Goal: Information Seeking & Learning: Learn about a topic

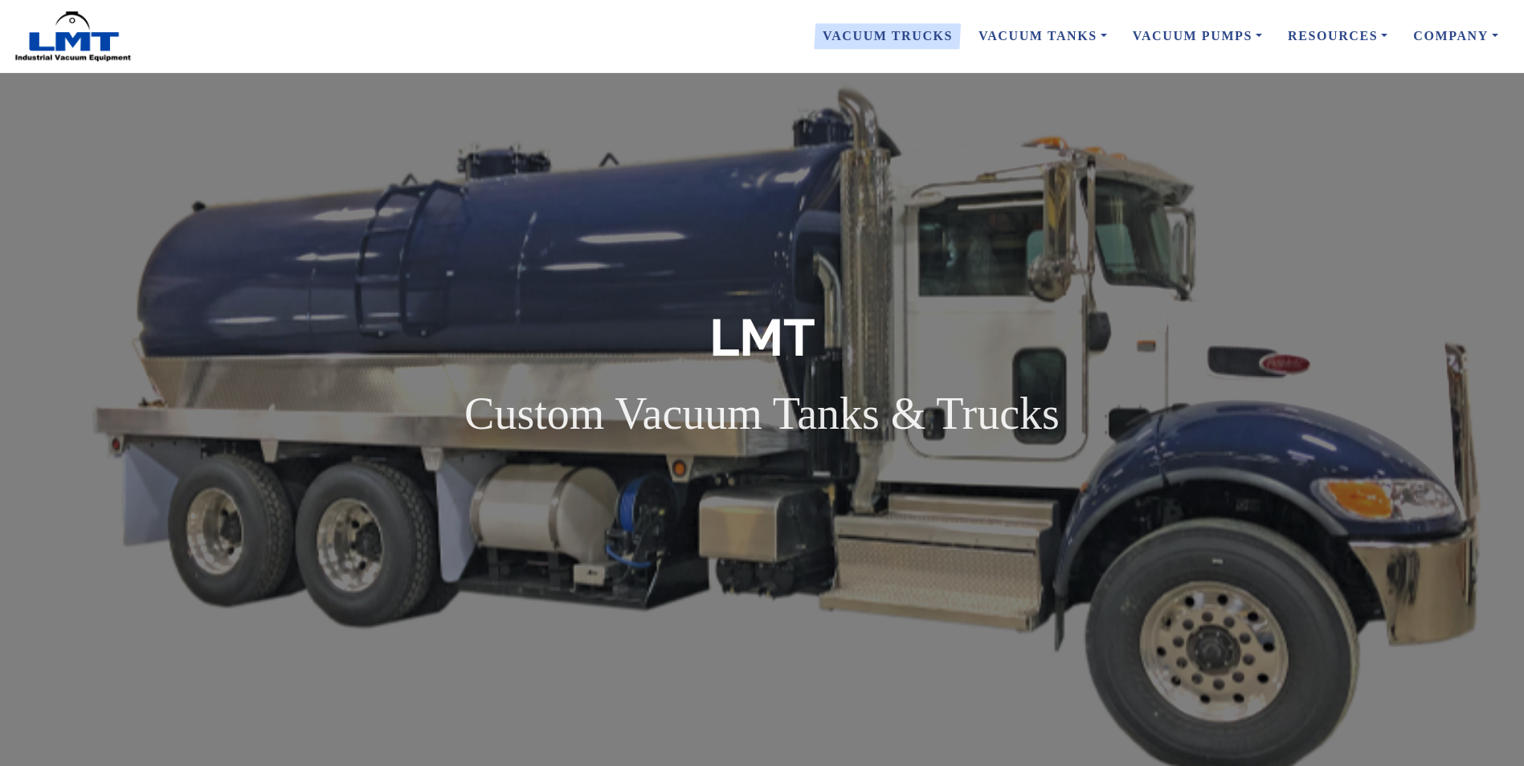
click at [945, 31] on link "Vacuum Trucks" at bounding box center [888, 36] width 156 height 34
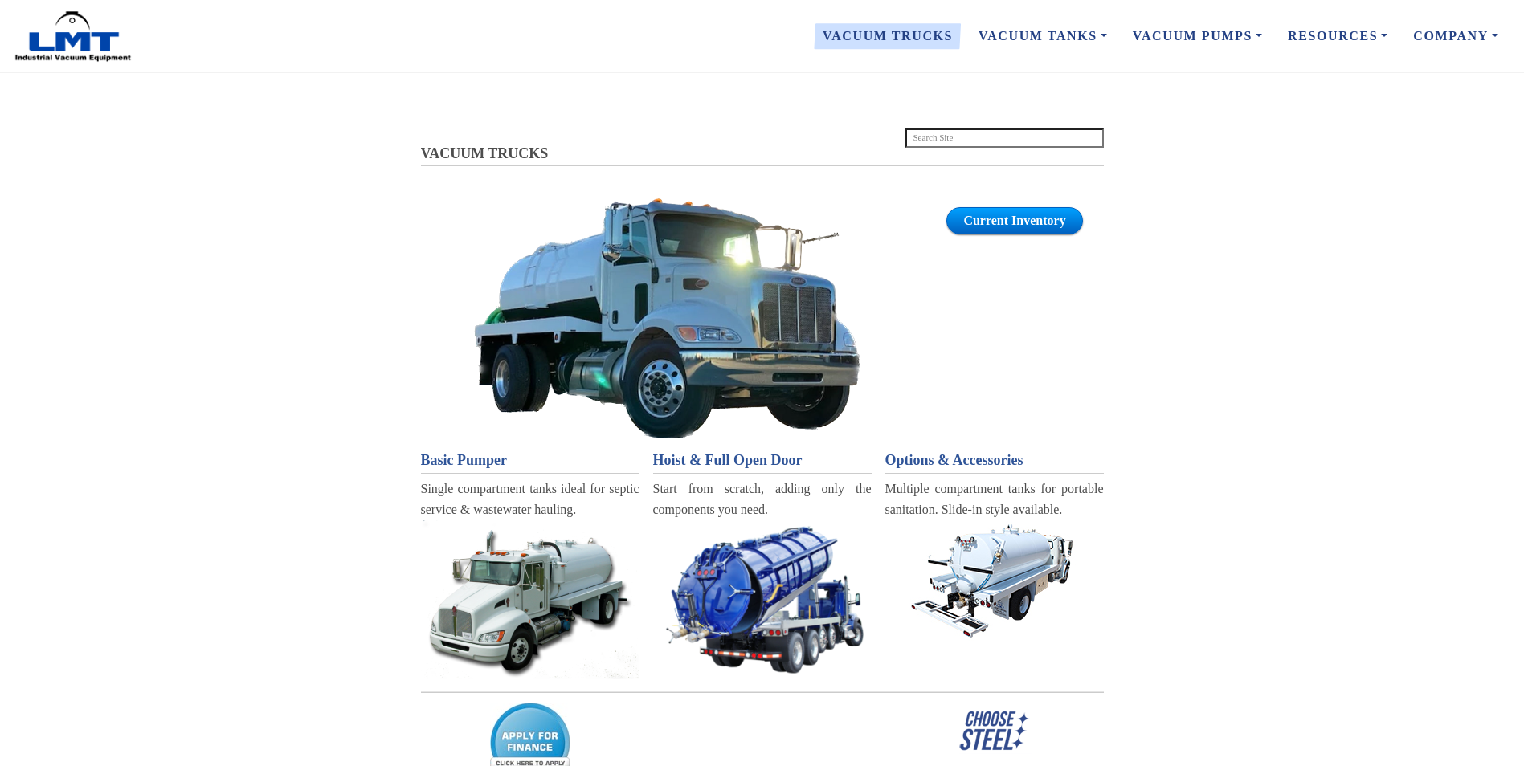
click at [514, 613] on img at bounding box center [530, 600] width 218 height 159
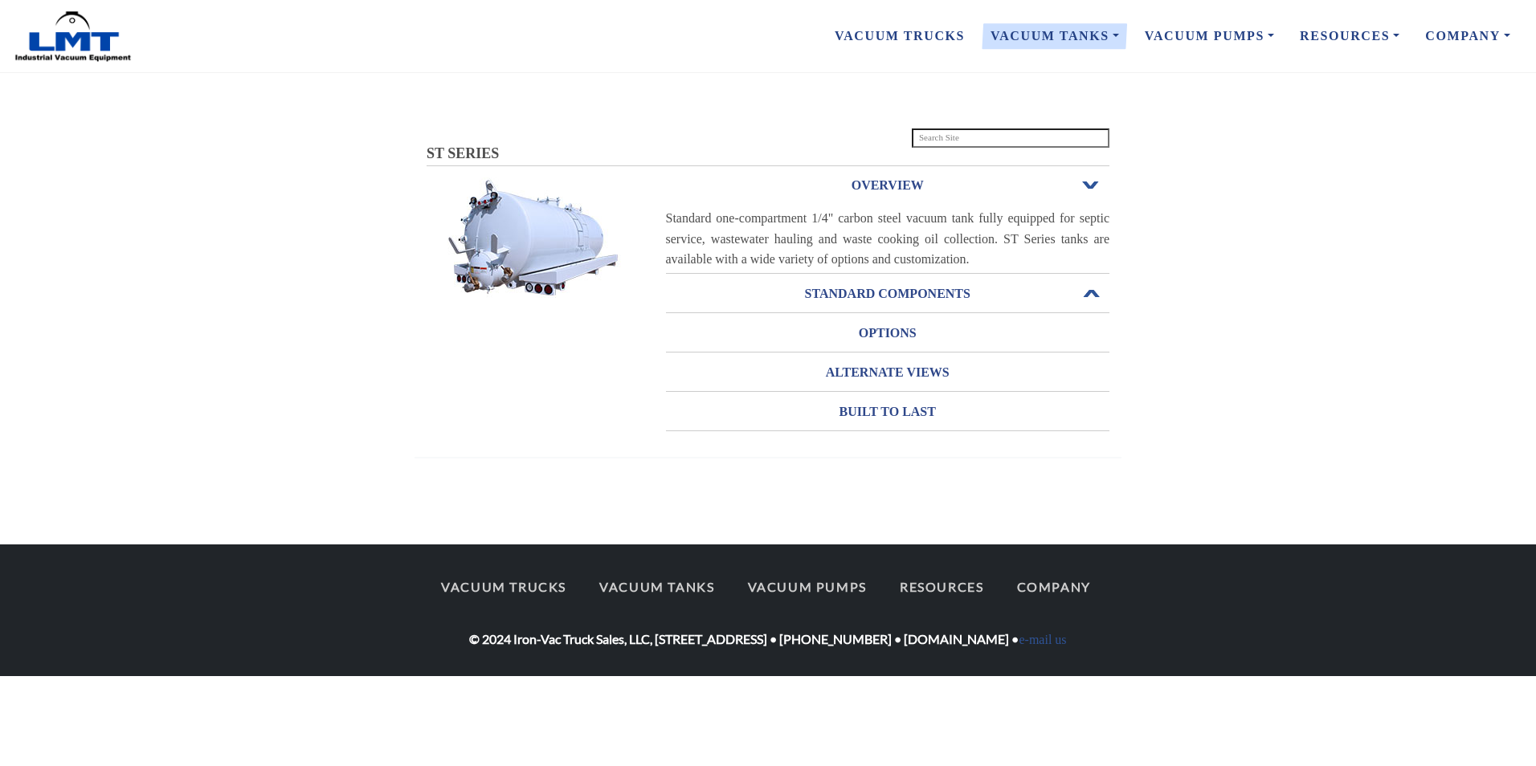
click at [870, 288] on h3 "STANDARD COMPONENTS" at bounding box center [888, 294] width 444 height 26
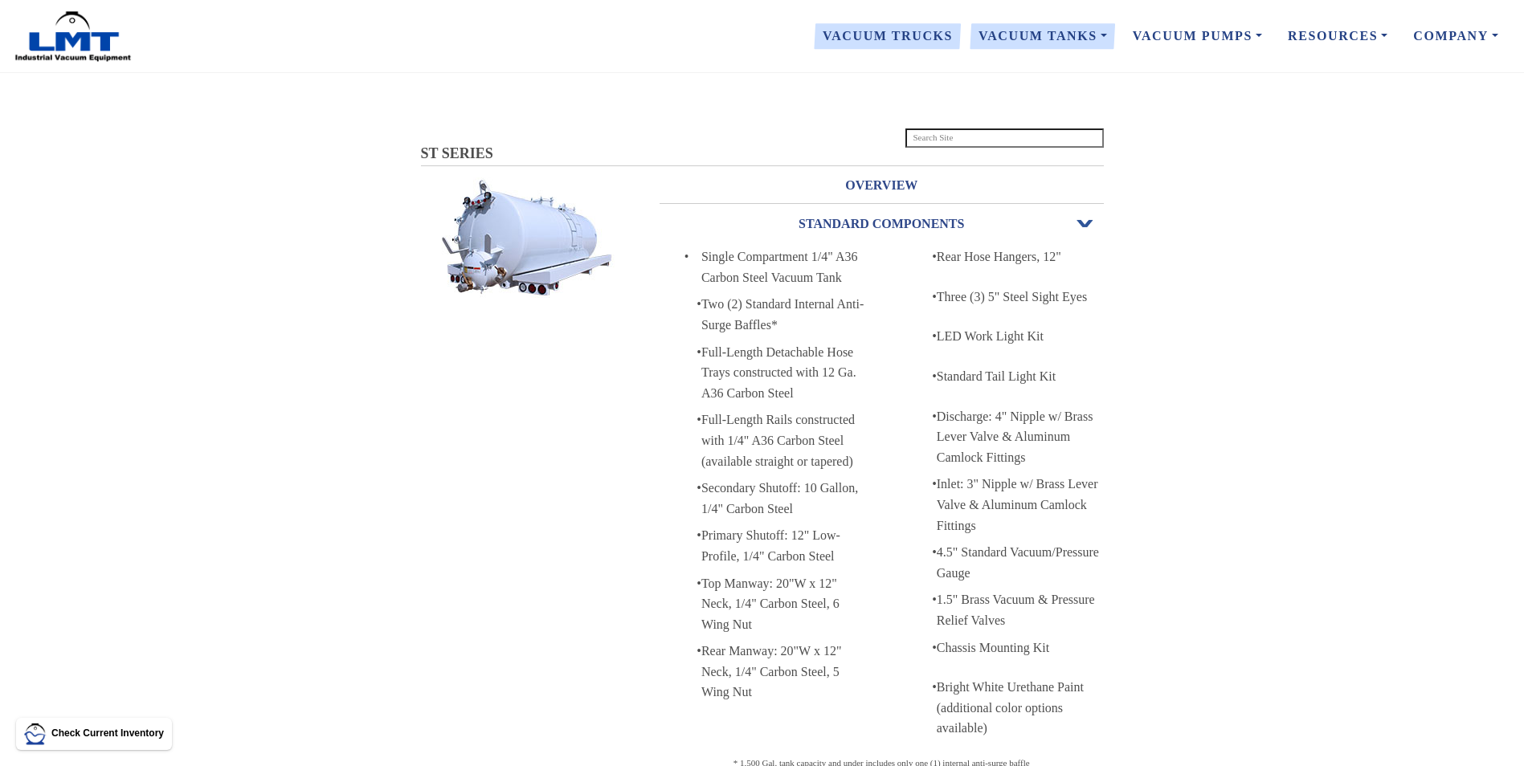
click at [853, 36] on link "Vacuum Trucks" at bounding box center [888, 36] width 156 height 34
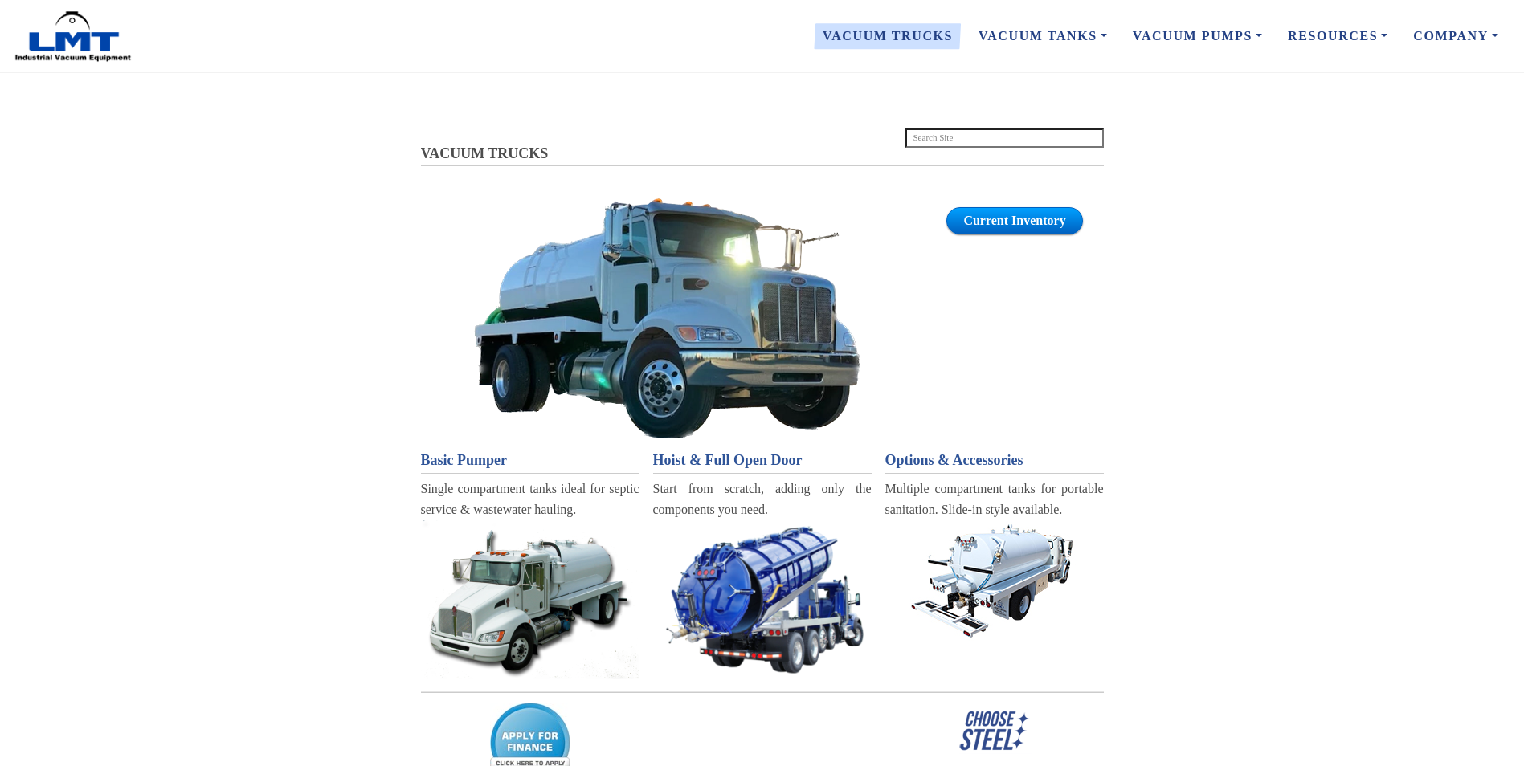
click at [704, 285] on img at bounding box center [667, 318] width 386 height 240
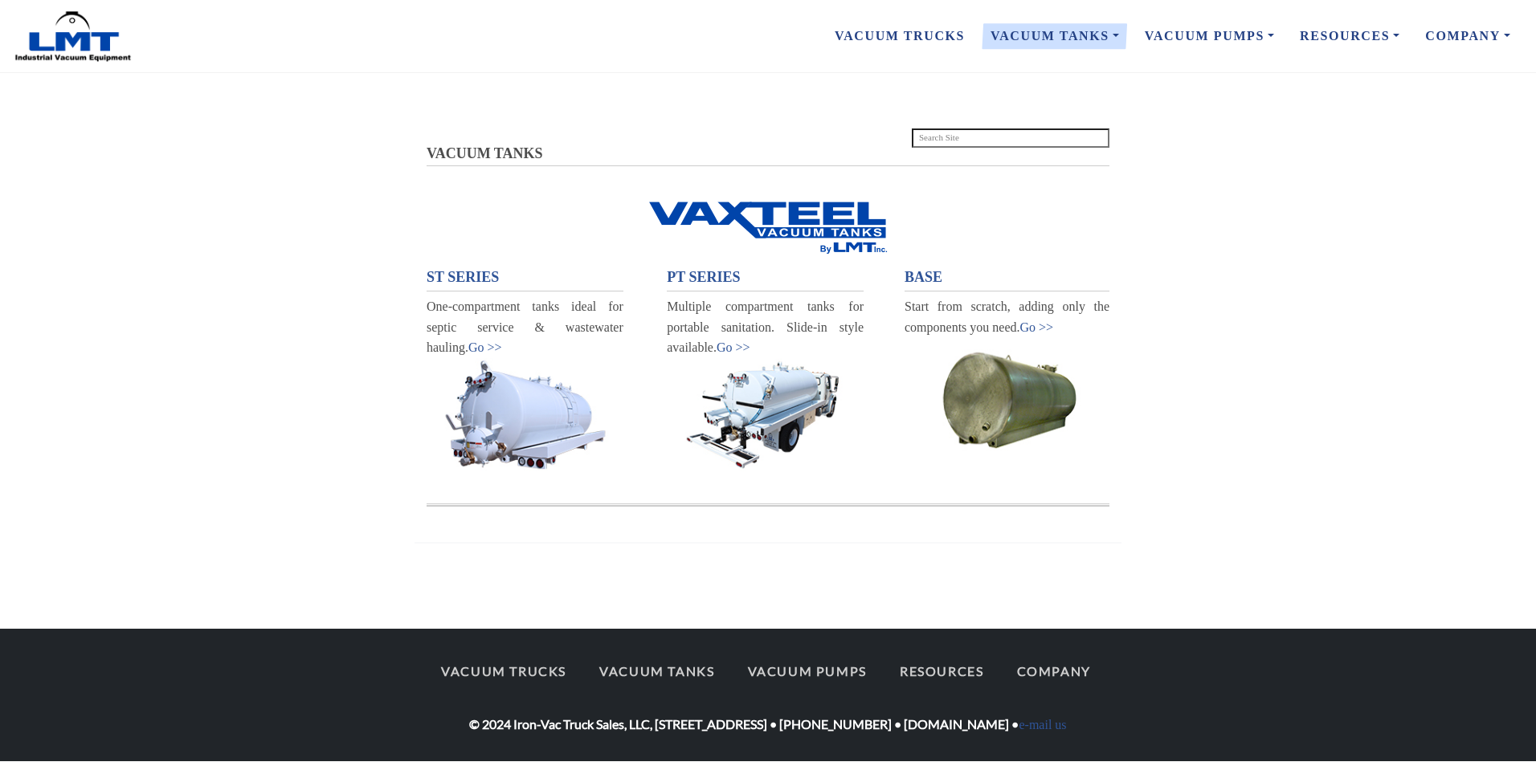
click at [750, 419] on img at bounding box center [765, 414] width 197 height 113
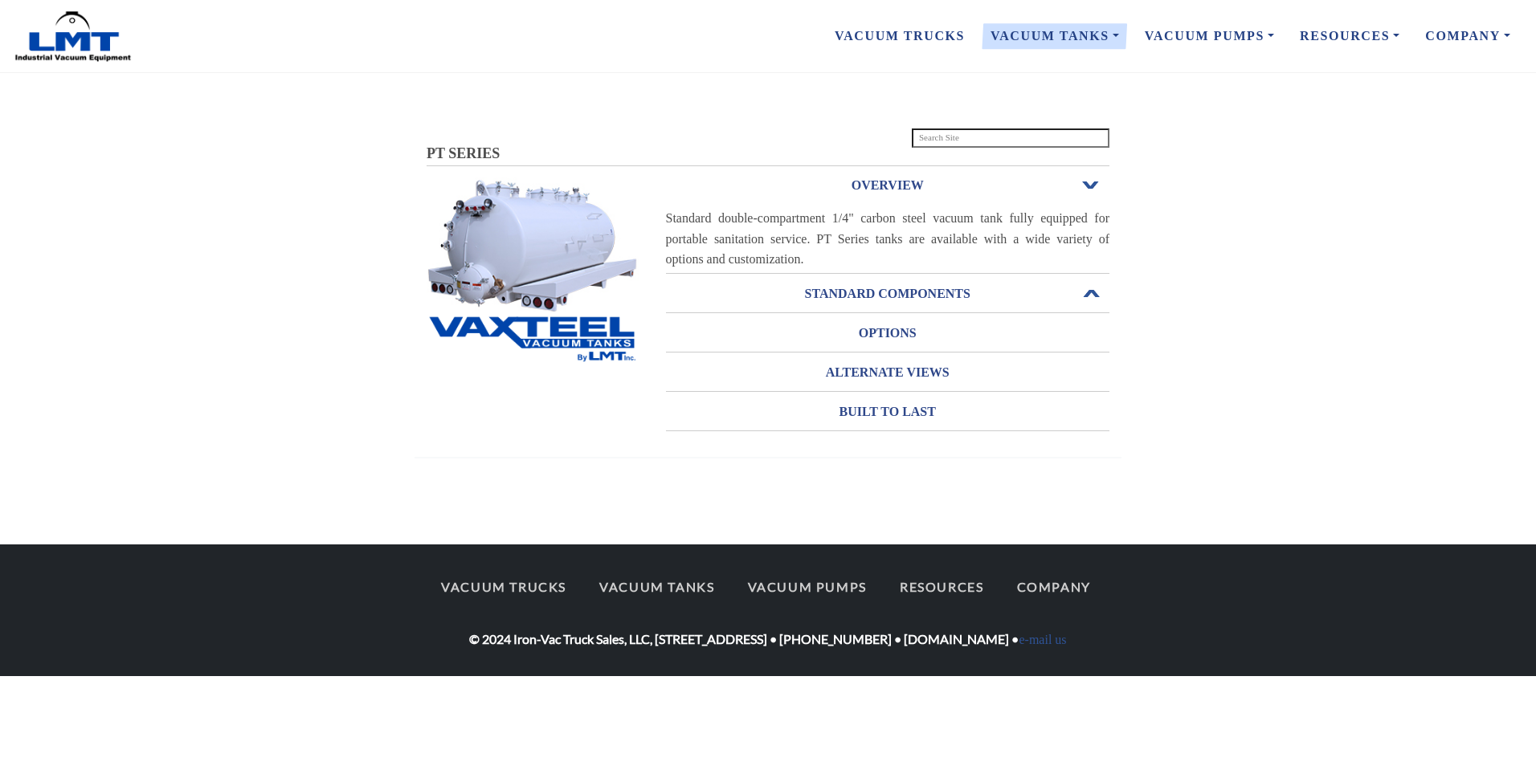
click at [876, 288] on h3 "STANDARD COMPONENTS" at bounding box center [888, 294] width 444 height 26
